Goal: Task Accomplishment & Management: Use online tool/utility

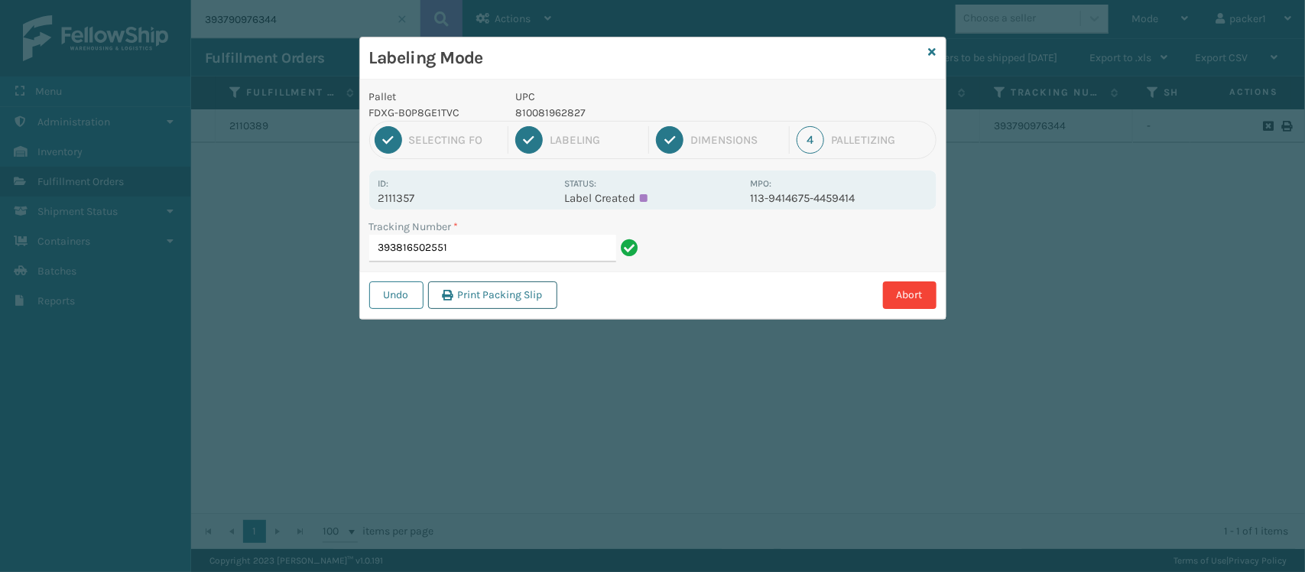
click at [528, 297] on button "Print Packing Slip" at bounding box center [492, 295] width 129 height 28
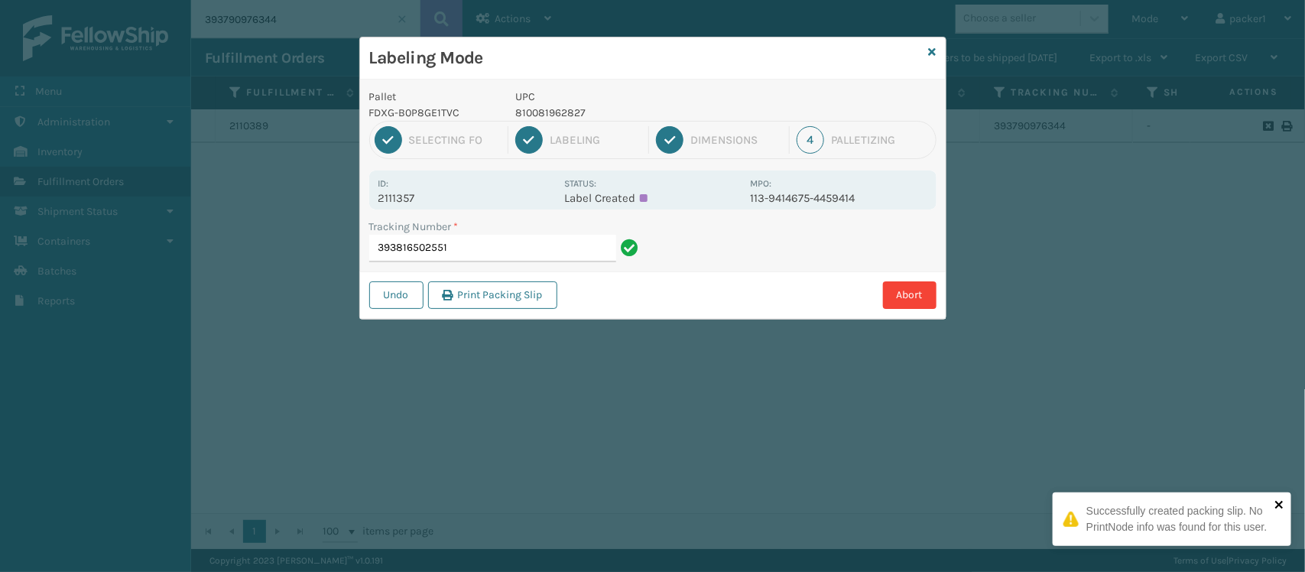
click at [1279, 501] on icon "close" at bounding box center [1280, 505] width 11 height 12
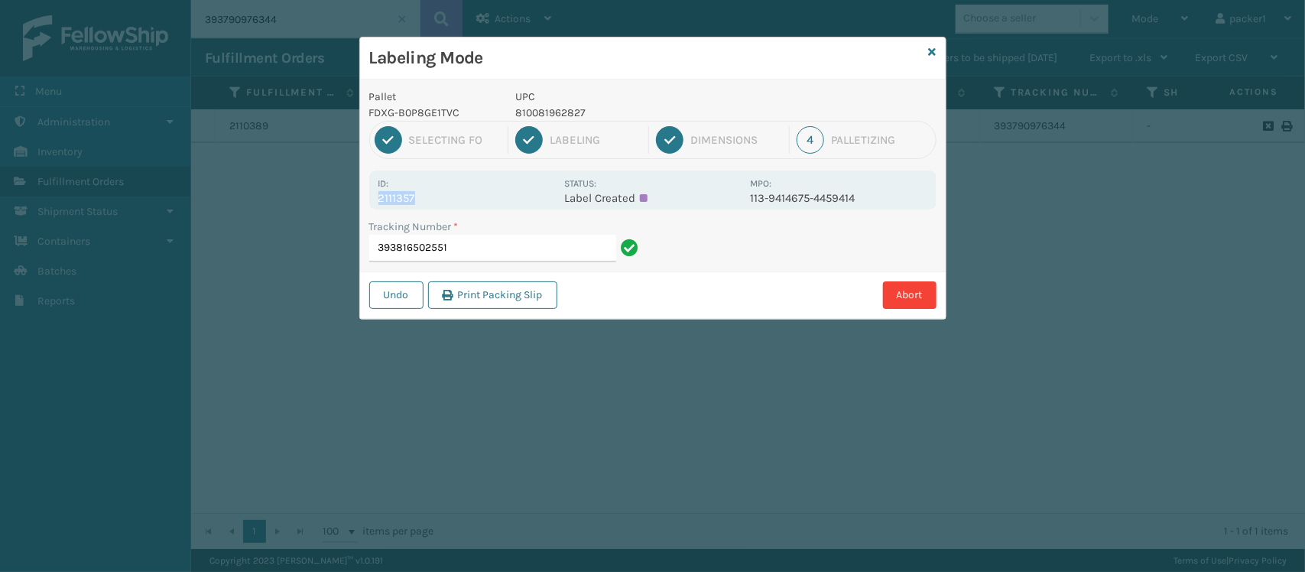
drag, startPoint x: 431, startPoint y: 193, endPoint x: 337, endPoint y: 207, distance: 94.3
click at [337, 207] on div "Labeling Mode Pallet FDXG-B0P8GE1TVC UPC 810081962827 1 Selecting FO 2 Labeling…" at bounding box center [652, 286] width 1305 height 572
copy p "2111357"
click at [528, 241] on input "393816502551" at bounding box center [492, 249] width 247 height 28
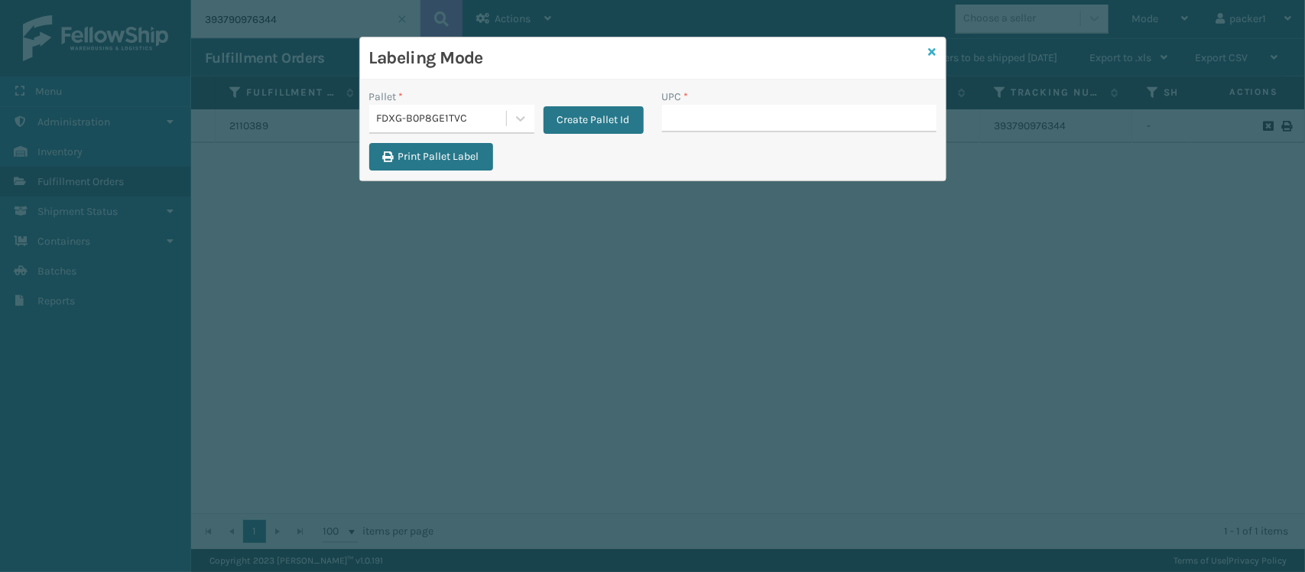
click at [931, 47] on icon at bounding box center [933, 52] width 8 height 11
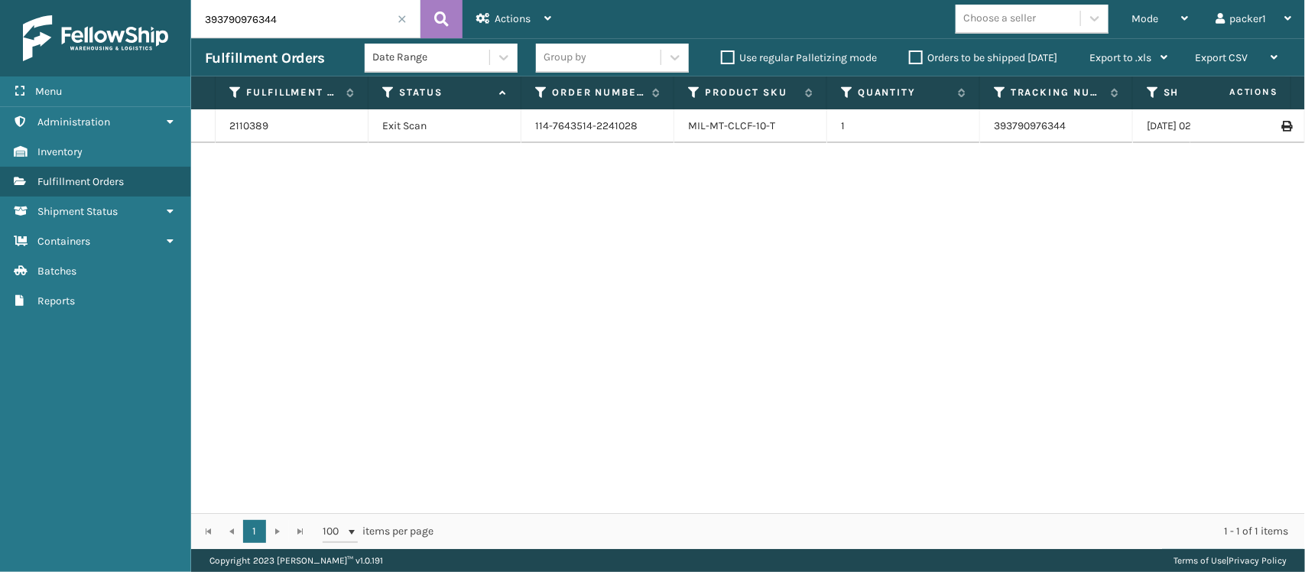
drag, startPoint x: 314, startPoint y: 10, endPoint x: 0, endPoint y: 67, distance: 319.5
click at [0, 0] on div "Menu Administration Inventory Fulfillment Orders Shipment Status Containers Bat…" at bounding box center [652, 0] width 1305 height 0
paste input "2111357"
type input "2111357"
click at [1278, 119] on td at bounding box center [1248, 126] width 115 height 34
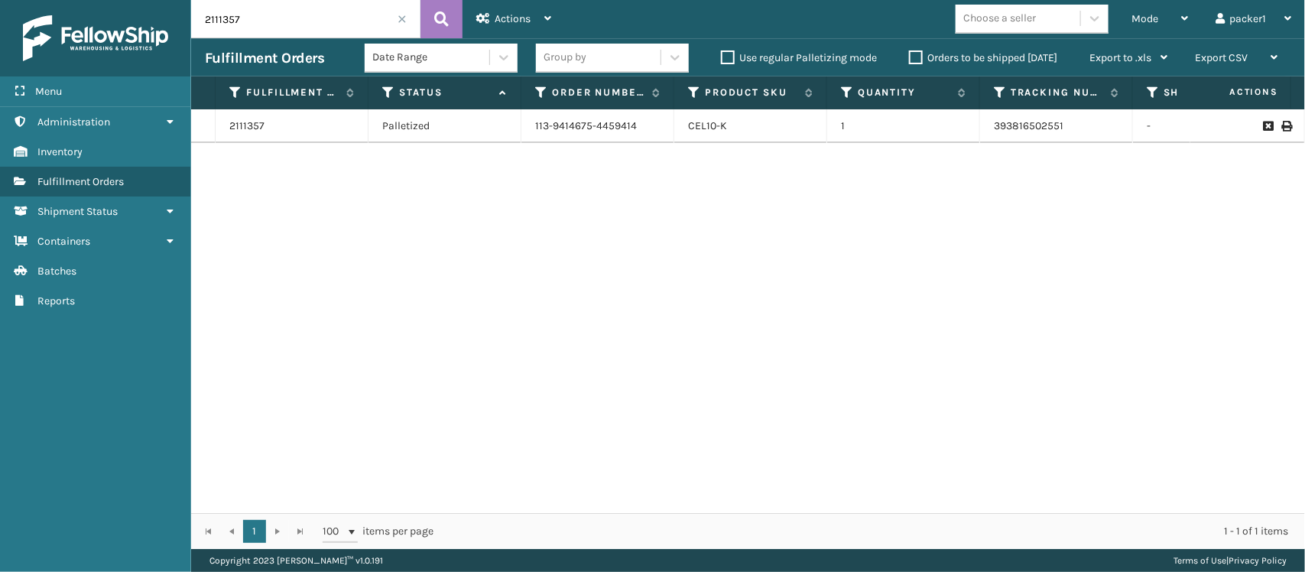
click at [1282, 130] on icon at bounding box center [1286, 126] width 9 height 11
click at [1194, 28] on div "Mode Regular Mode Picking Mode Labeling Mode Exit Scan Mode" at bounding box center [1160, 19] width 84 height 38
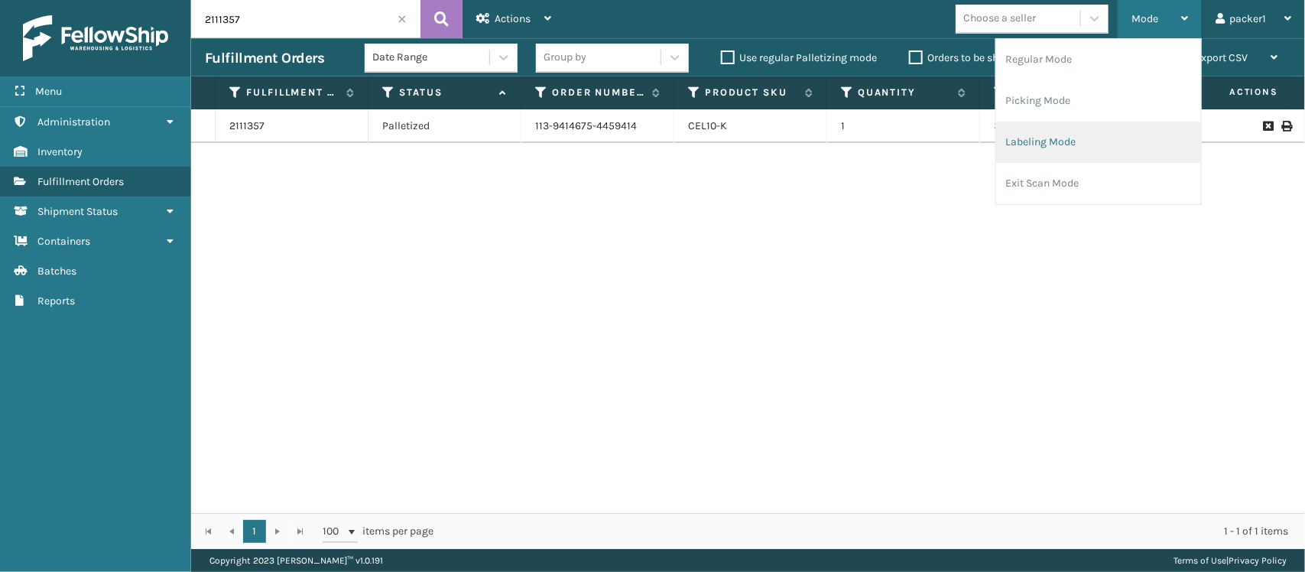
click at [1068, 148] on li "Labeling Mode" at bounding box center [1098, 142] width 205 height 41
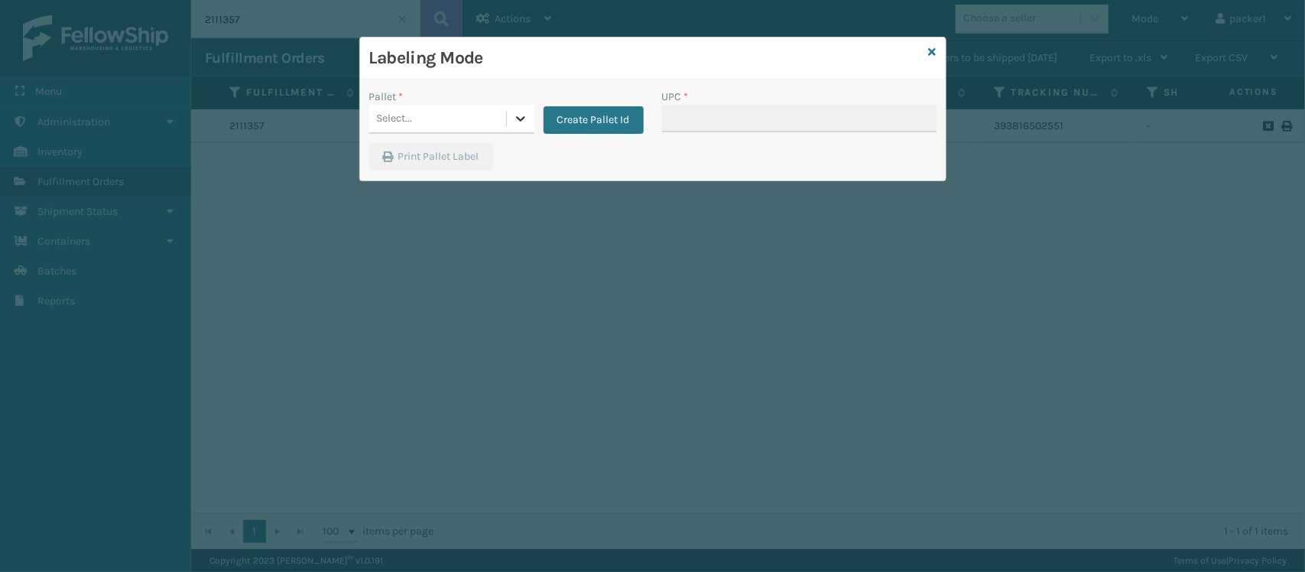
click at [514, 122] on icon at bounding box center [520, 118] width 15 height 15
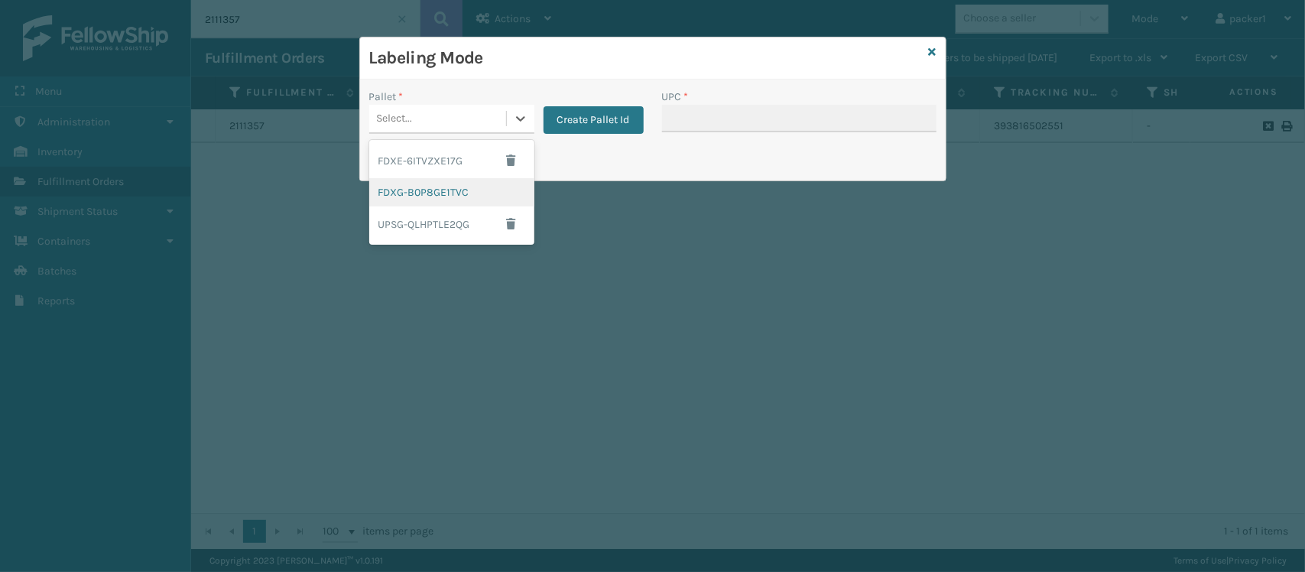
click at [461, 197] on div "FDXG-B0P8GE1TVC" at bounding box center [451, 192] width 165 height 28
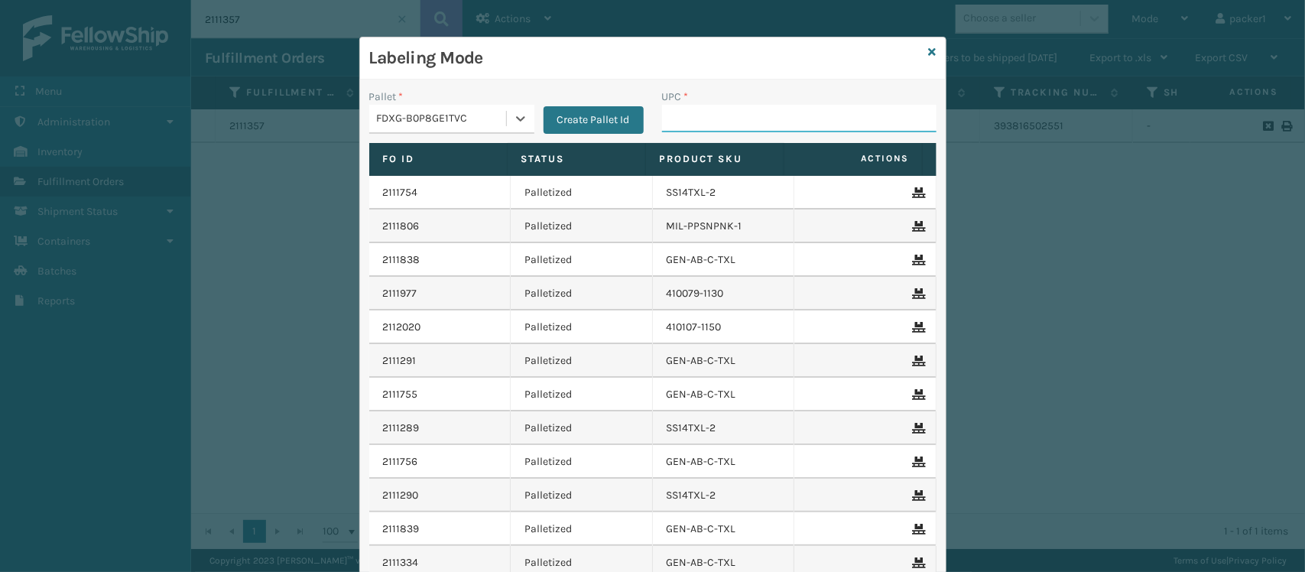
click at [721, 116] on input "UPC *" at bounding box center [799, 119] width 275 height 28
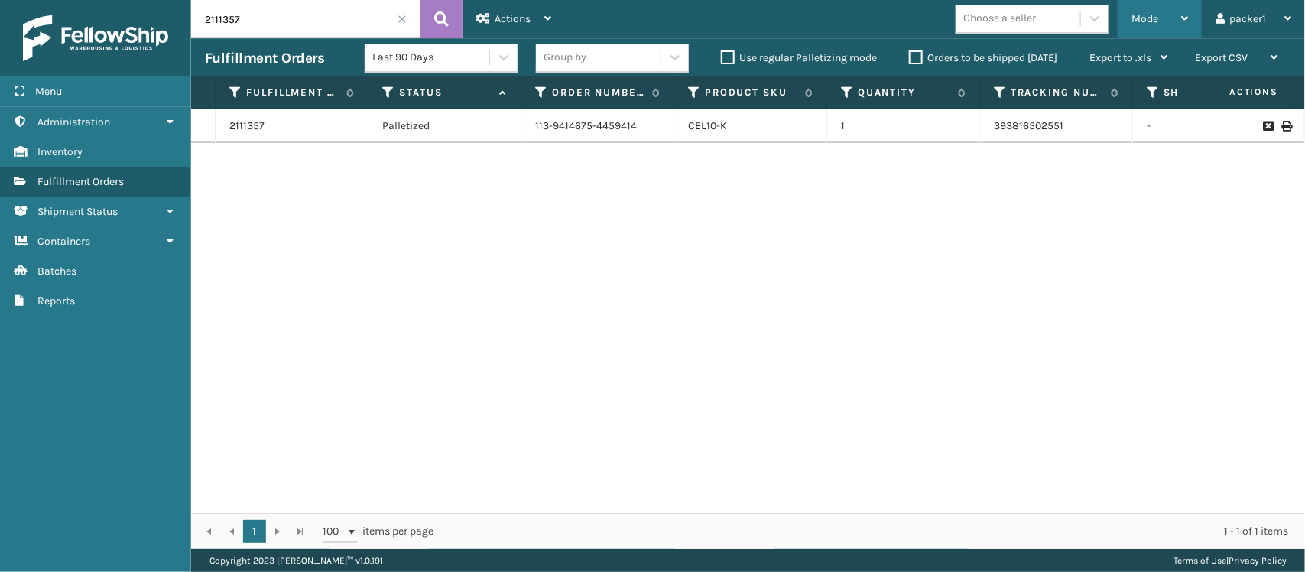
click at [1180, 5] on div "Mode" at bounding box center [1160, 19] width 57 height 38
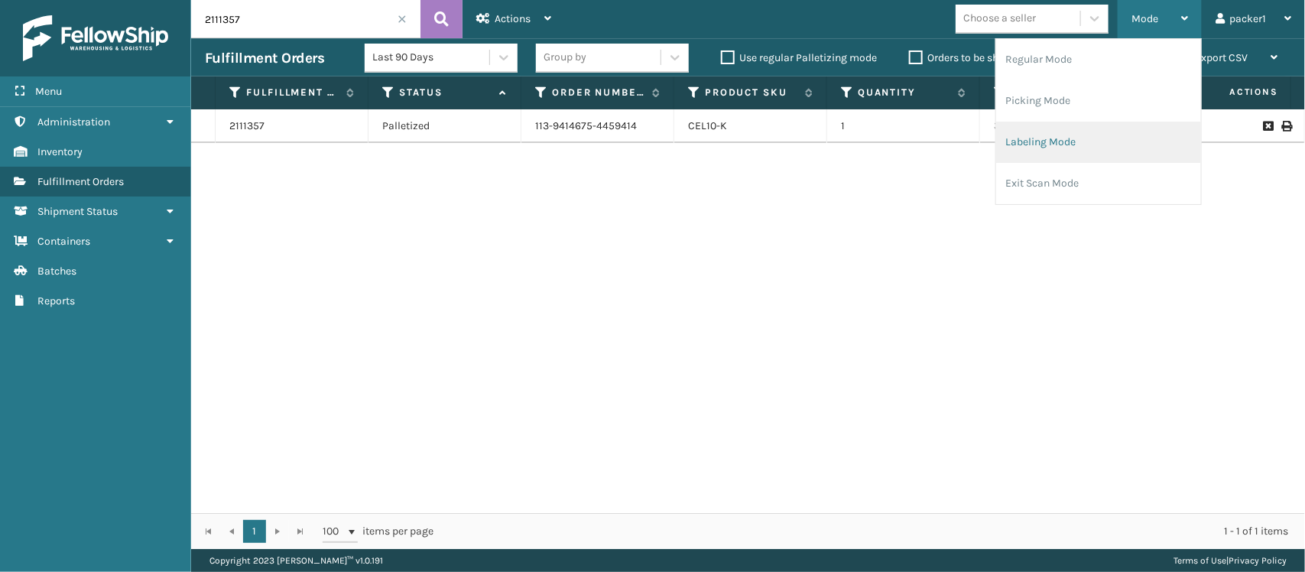
click at [1044, 144] on li "Labeling Mode" at bounding box center [1098, 142] width 205 height 41
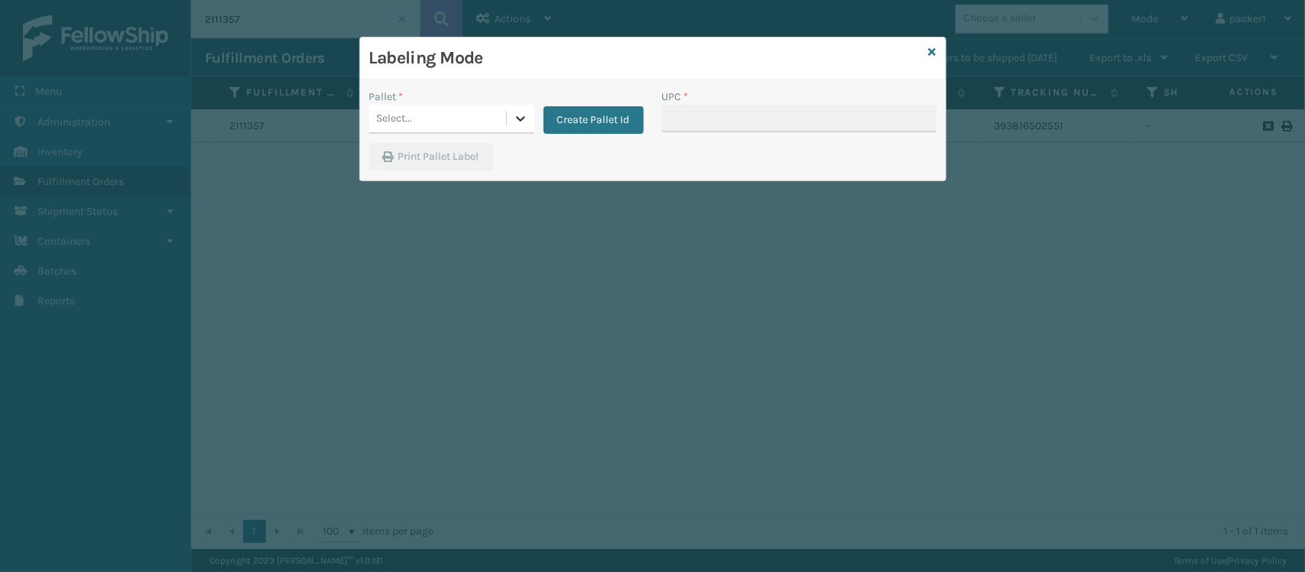
click at [516, 127] on div at bounding box center [521, 119] width 28 height 28
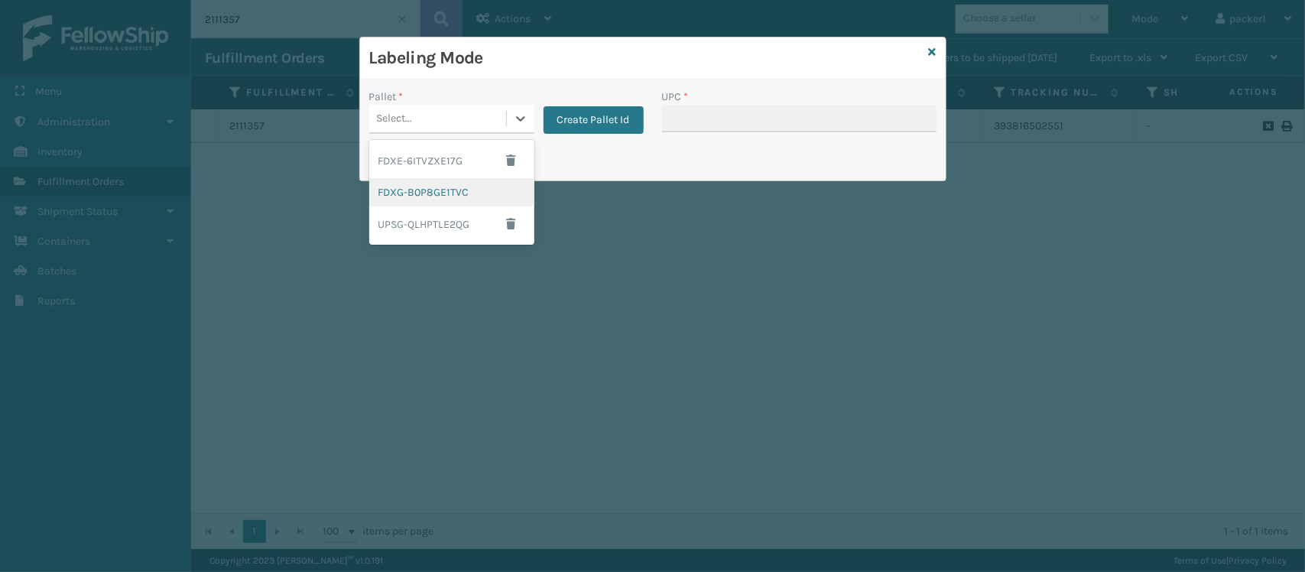
click at [455, 192] on div "FDXG-B0P8GE1TVC" at bounding box center [451, 192] width 165 height 28
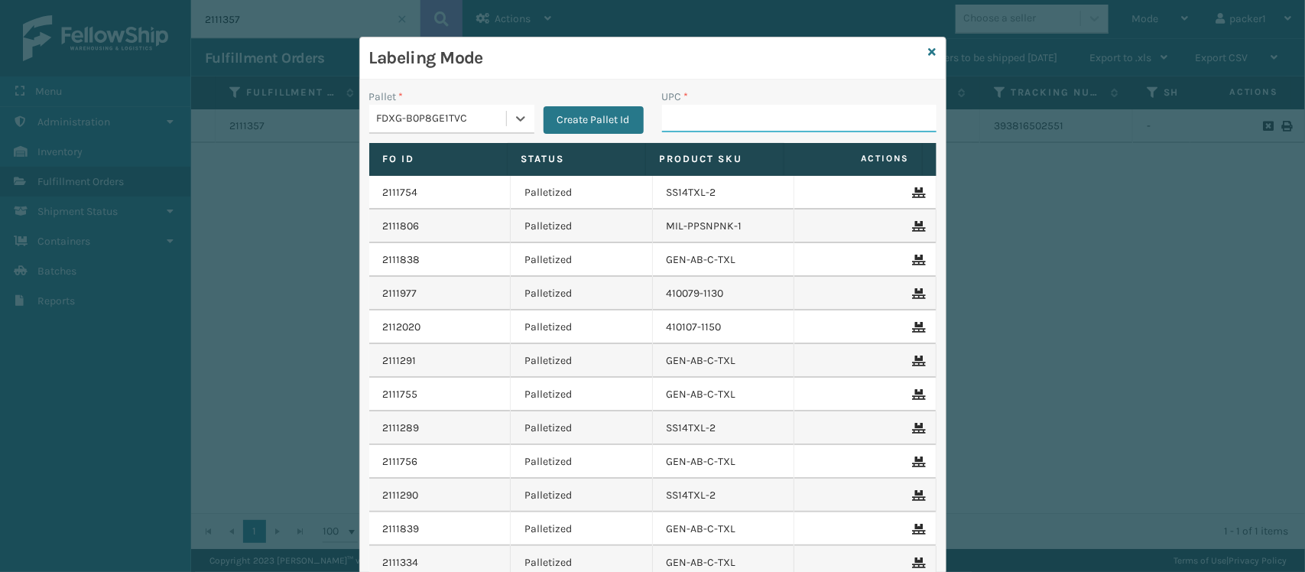
click at [736, 109] on input "UPC *" at bounding box center [799, 119] width 275 height 28
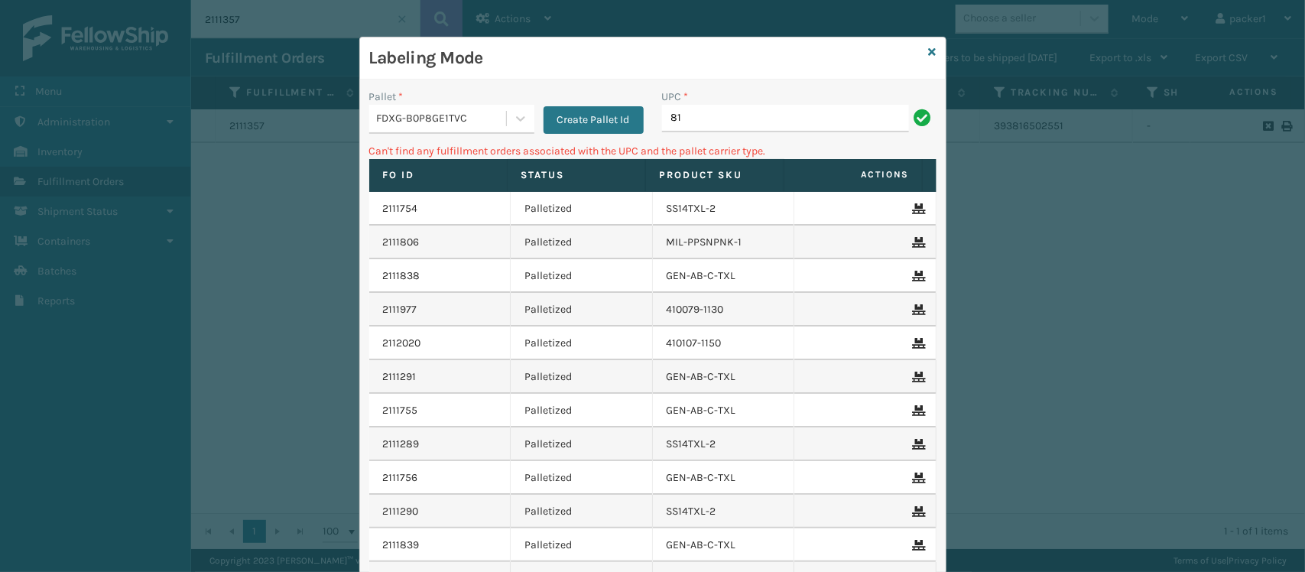
type input "8"
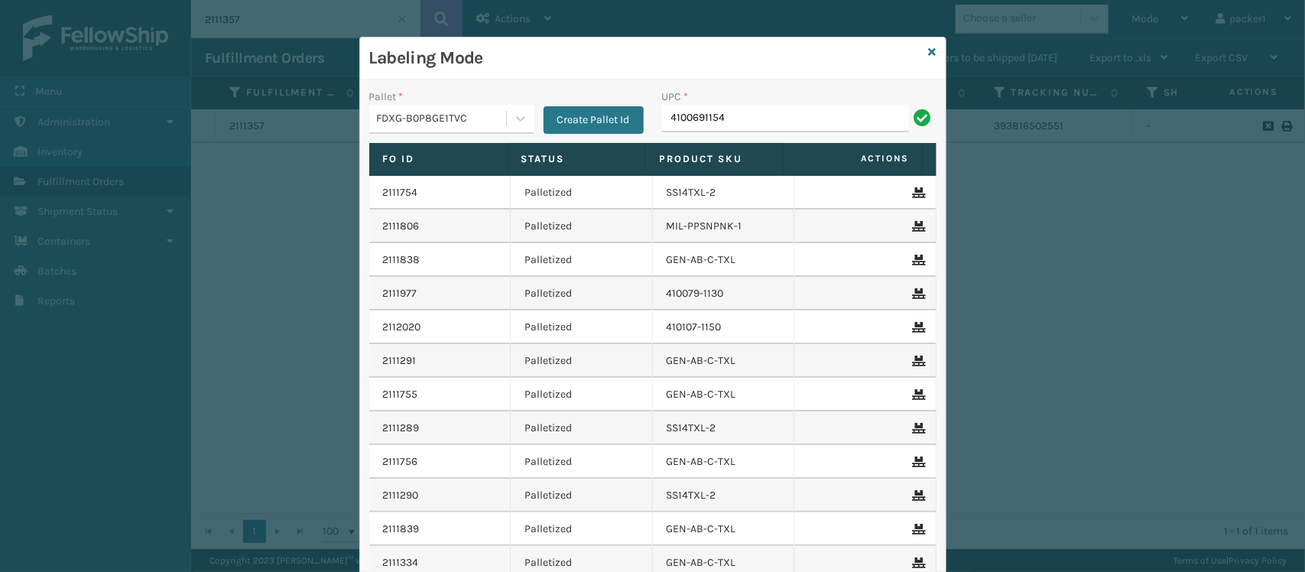
type input "4100691154"
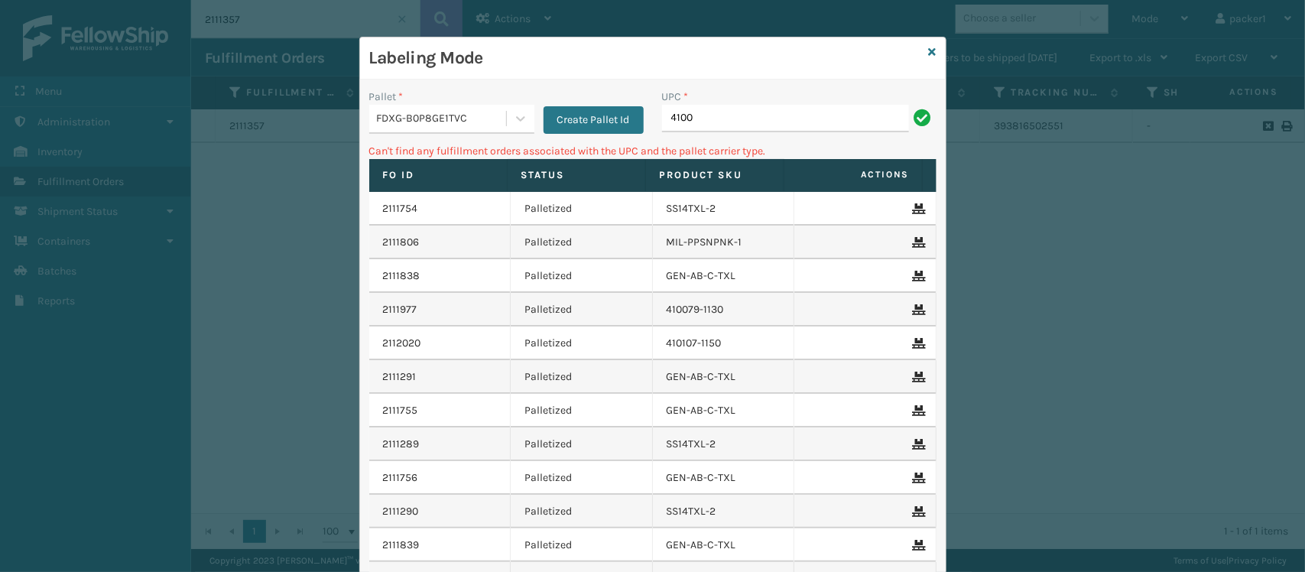
type input "410069-1154"
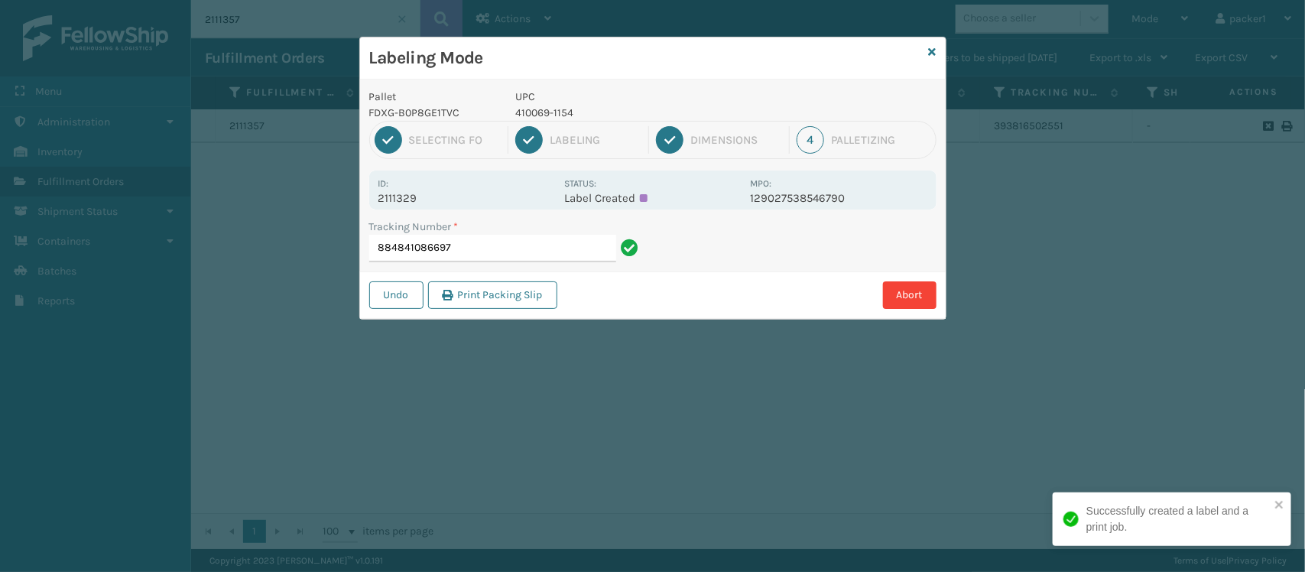
drag, startPoint x: 790, startPoint y: 138, endPoint x: 697, endPoint y: 176, distance: 100.8
click at [697, 176] on div "Labeling Mode Pallet FDXG-B0P8GE1TVC UPC 410069-1154 1 Selecting FO 2 Labeling …" at bounding box center [652, 286] width 1305 height 572
